Goal: Transaction & Acquisition: Purchase product/service

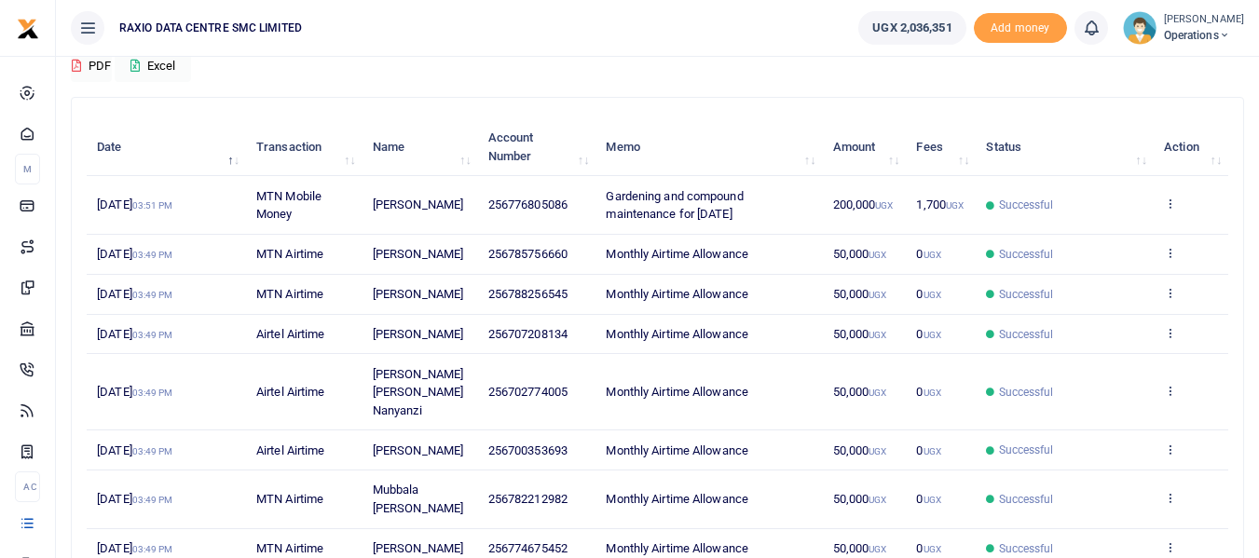
scroll to position [186, 0]
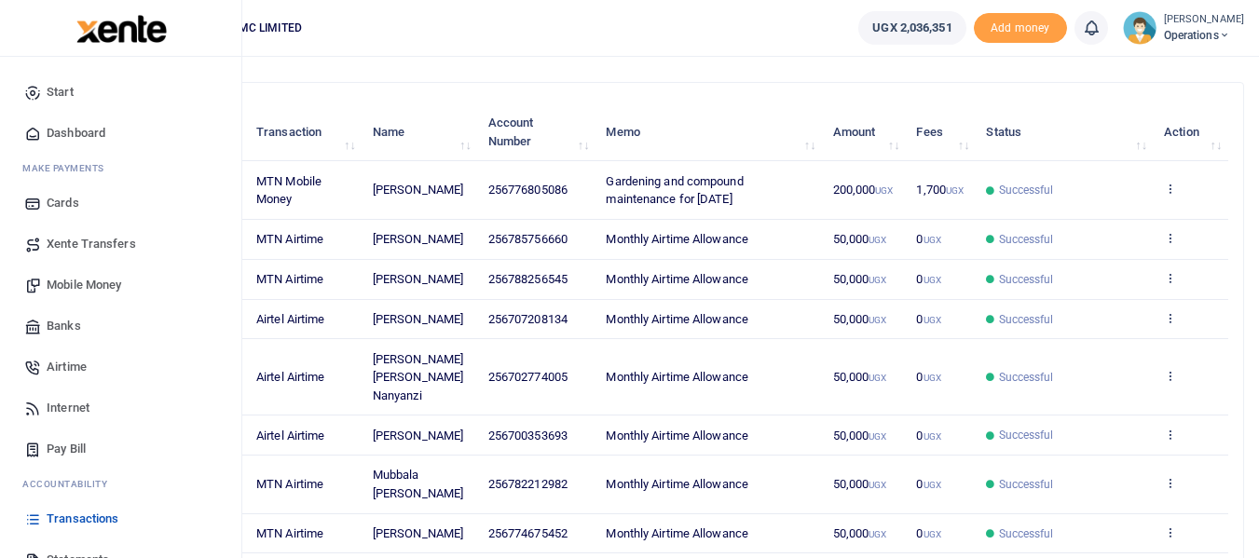
click at [110, 279] on span "Mobile Money" at bounding box center [84, 285] width 75 height 19
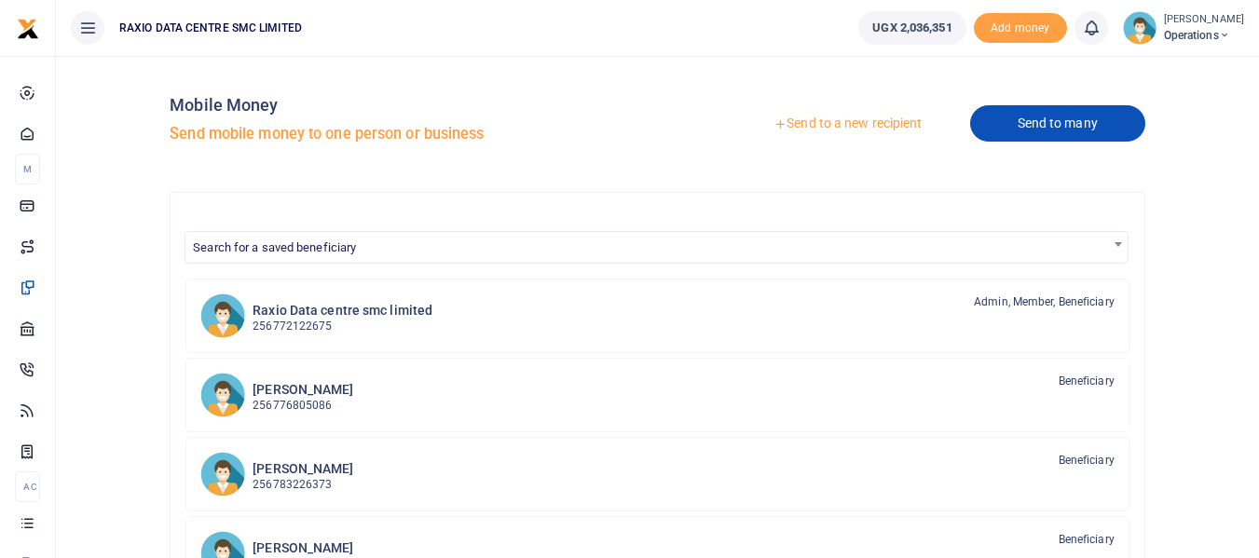
click at [1060, 135] on link "Send to many" at bounding box center [1057, 123] width 175 height 36
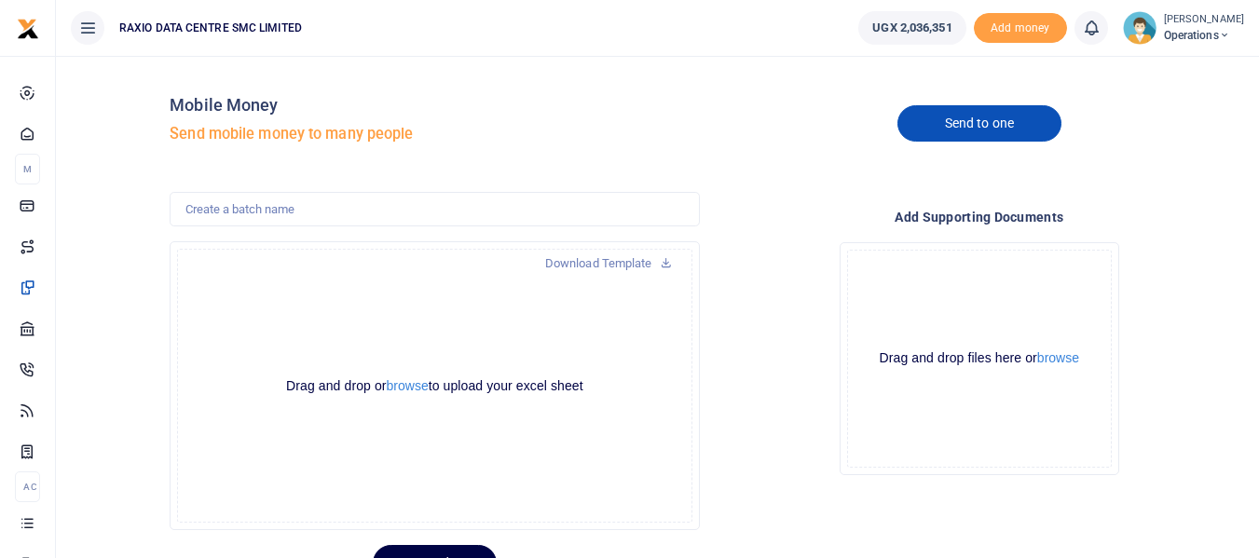
click at [1005, 119] on link "Send to one" at bounding box center [980, 123] width 164 height 36
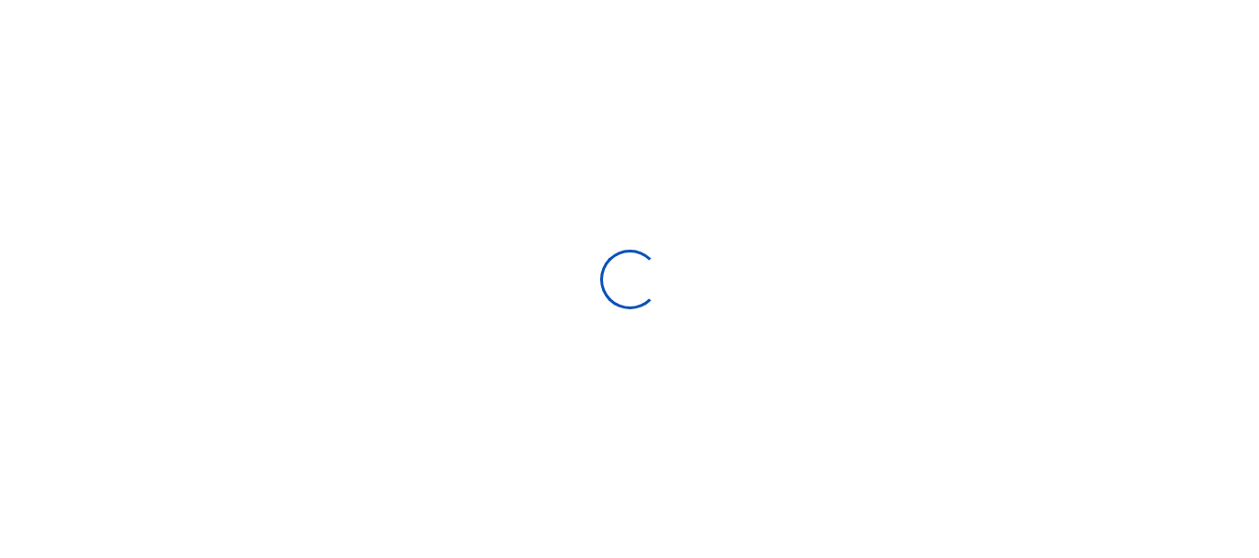
select select
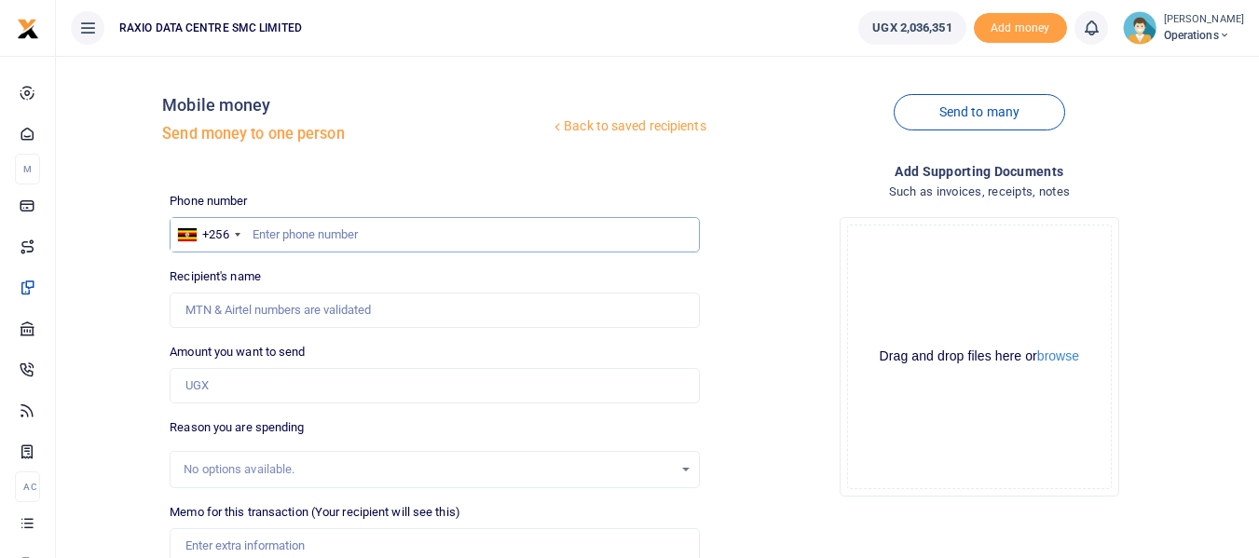
click at [334, 239] on input "text" at bounding box center [434, 234] width 529 height 35
paste input "0773773702"
type input "0773773702"
type input "[PERSON_NAME]"
type input "0773773702"
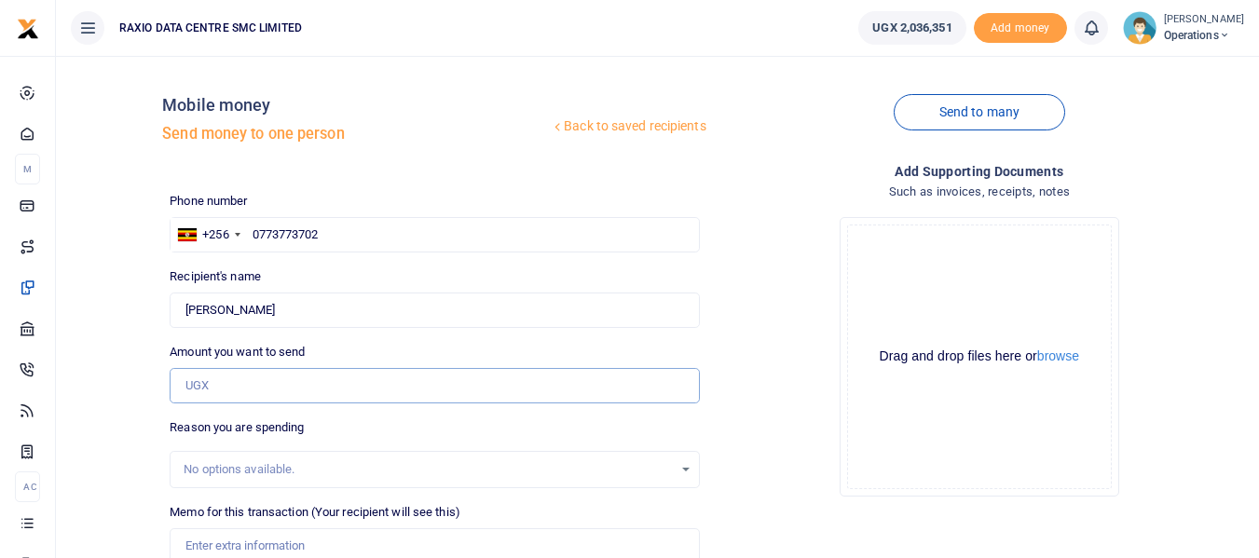
click at [315, 388] on input "Amount you want to send" at bounding box center [434, 385] width 529 height 35
type input "871,500"
click at [766, 345] on div "Drop your files here Drag and drop files here or browse Powered by Uppy" at bounding box center [979, 356] width 529 height 309
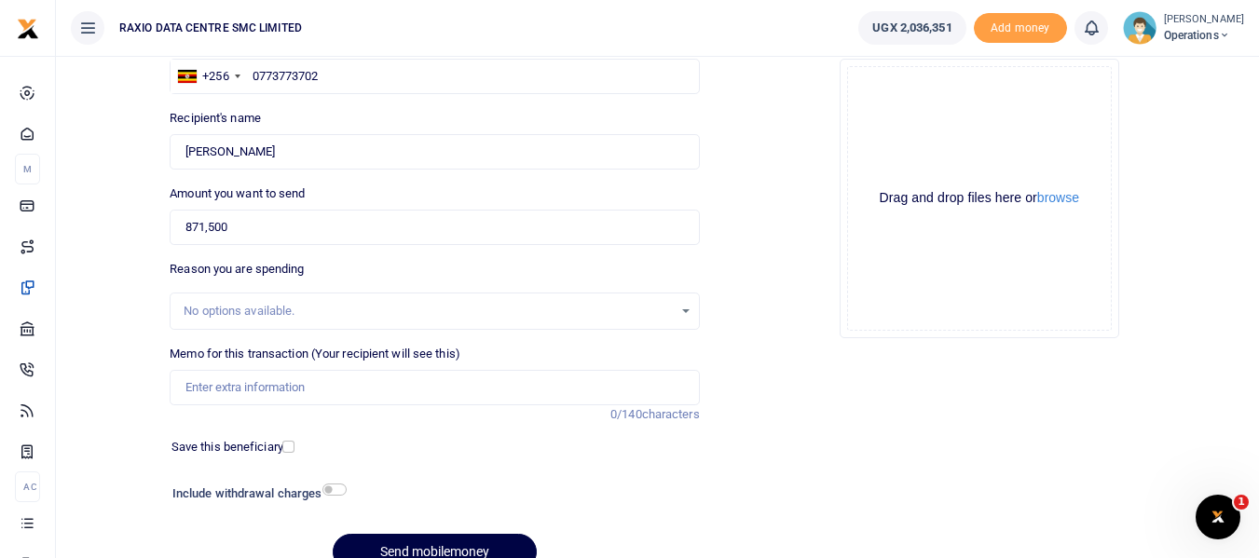
scroll to position [186, 0]
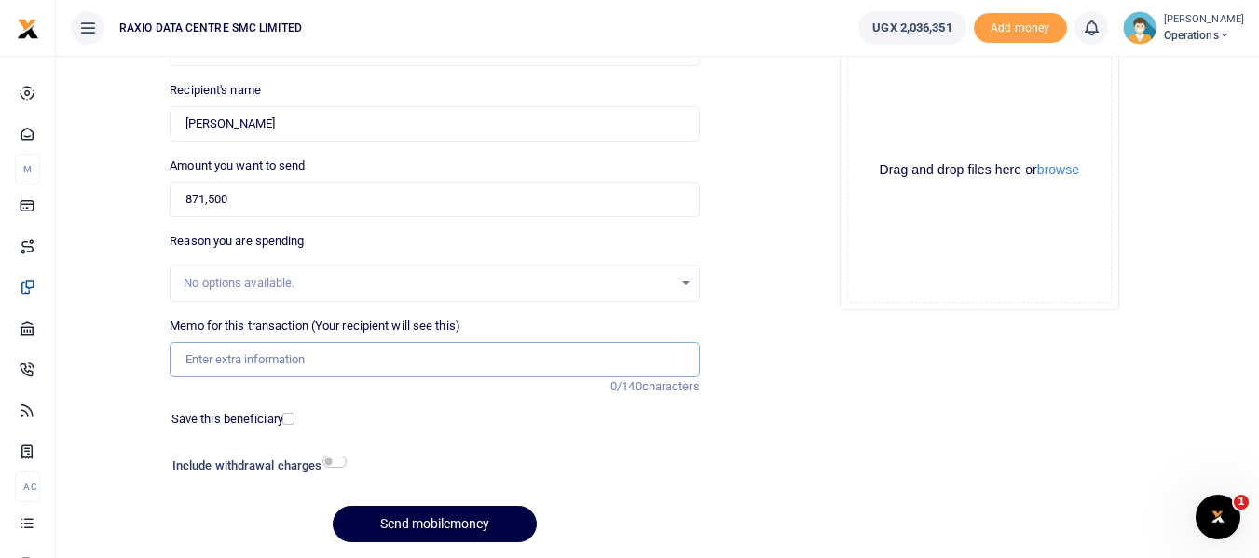
click at [422, 365] on input "Memo for this transaction (Your recipient will see this)" at bounding box center [434, 359] width 529 height 35
type input "OK Fantastic Fumigators LTD"
click at [877, 399] on div "Add supporting Documents Such as invoices, receipts, notes Drop your files here…" at bounding box center [980, 267] width 544 height 584
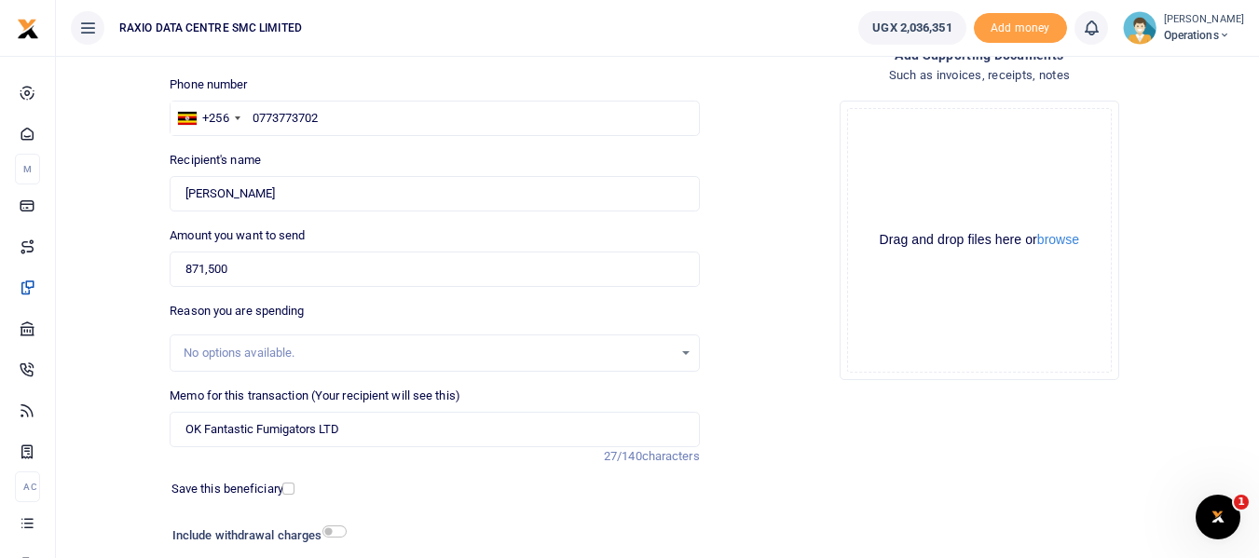
scroll to position [249, 0]
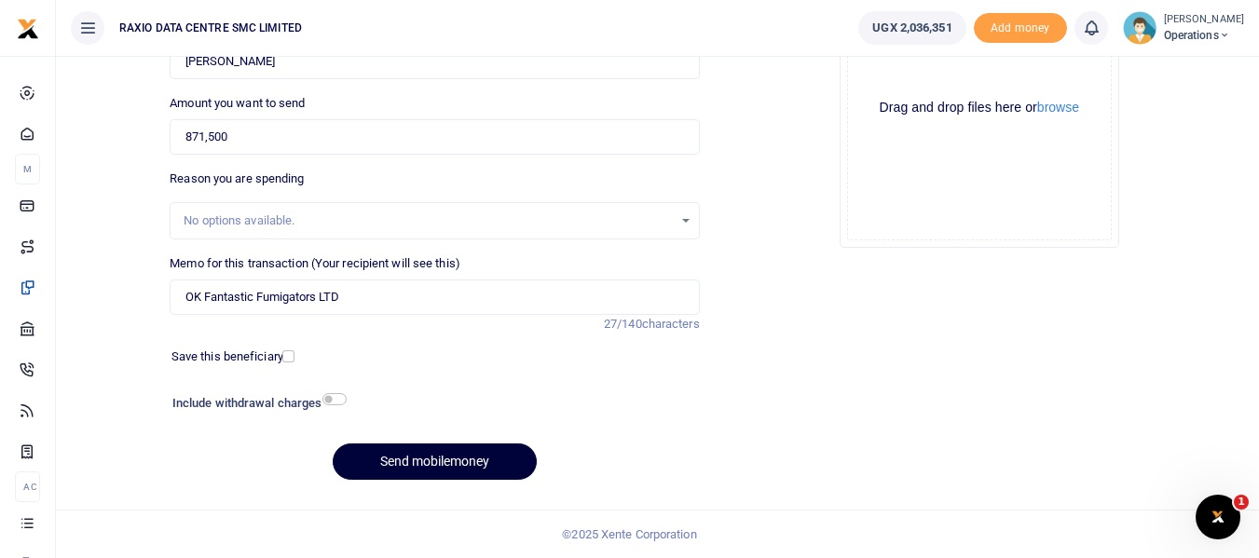
click at [455, 468] on button "Send mobilemoney" at bounding box center [435, 462] width 204 height 36
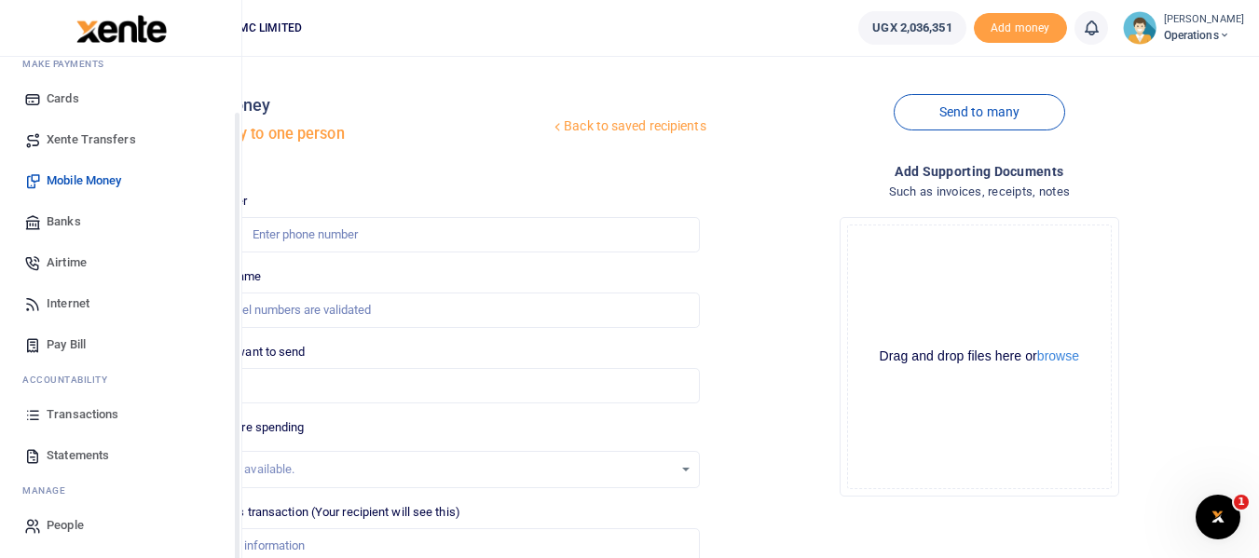
scroll to position [106, 0]
click at [86, 418] on span "Transactions" at bounding box center [83, 413] width 72 height 19
